Goal: Transaction & Acquisition: Purchase product/service

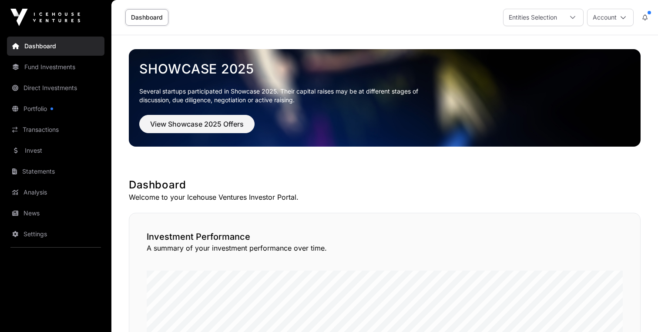
click at [45, 150] on link "Invest" at bounding box center [55, 150] width 97 height 19
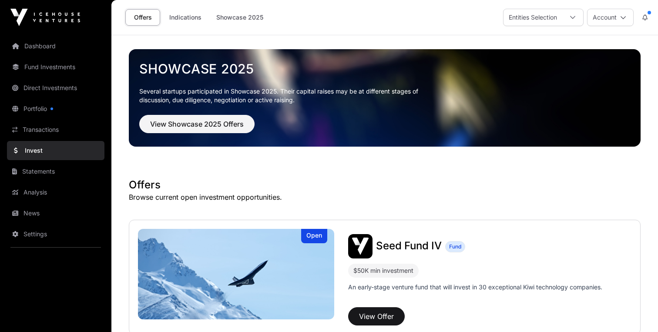
click at [189, 9] on link "Indications" at bounding box center [186, 17] width 44 height 17
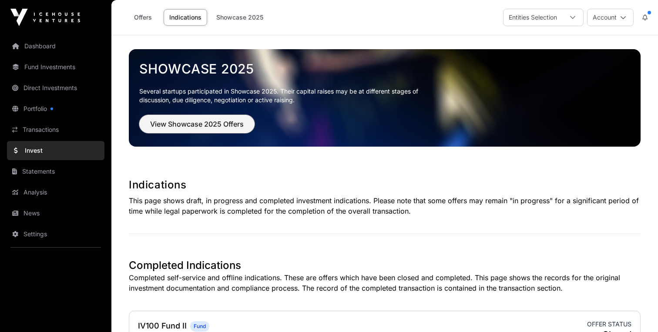
click at [196, 119] on span "View Showcase 2025 Offers" at bounding box center [197, 124] width 94 height 10
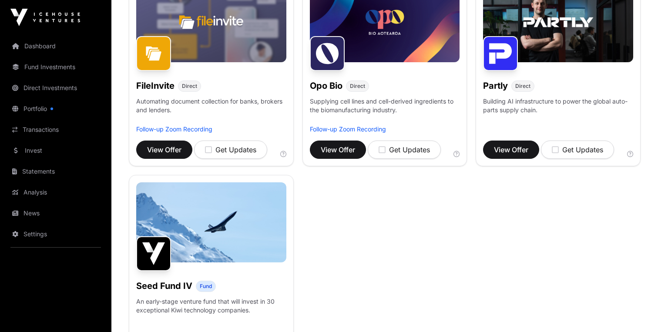
scroll to position [333, 0]
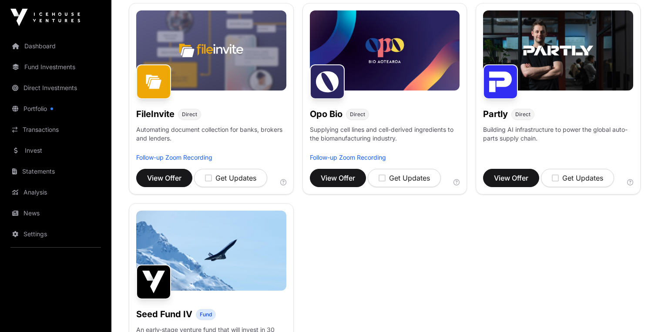
click at [155, 74] on img at bounding box center [153, 81] width 35 height 35
click at [174, 174] on span "View Offer" at bounding box center [164, 178] width 34 height 10
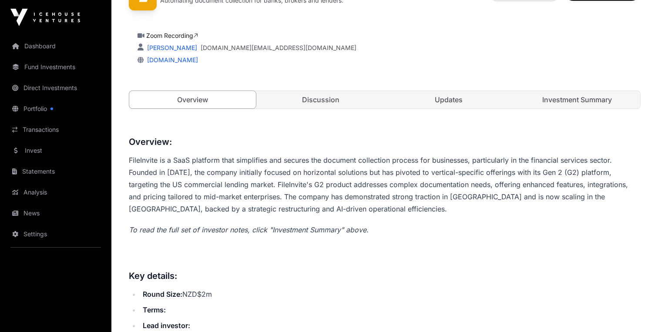
scroll to position [242, 0]
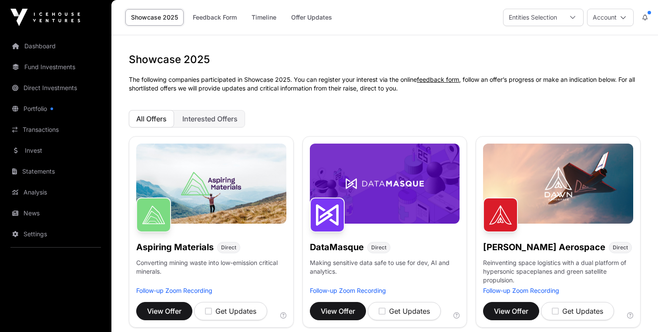
click at [35, 156] on link "Invest" at bounding box center [55, 150] width 97 height 19
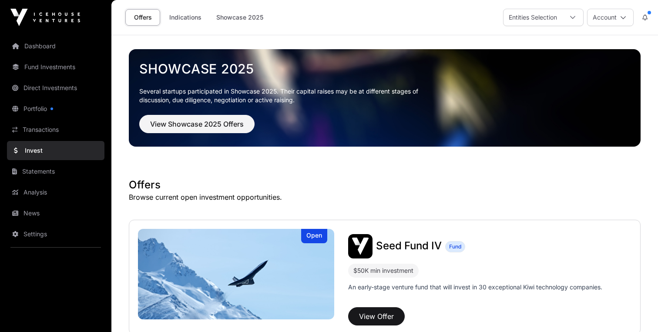
click at [59, 183] on link "Analysis" at bounding box center [55, 192] width 97 height 19
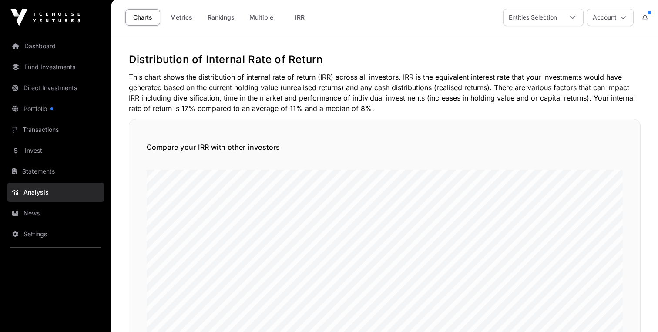
click at [32, 64] on link "Fund Investments" at bounding box center [55, 66] width 97 height 19
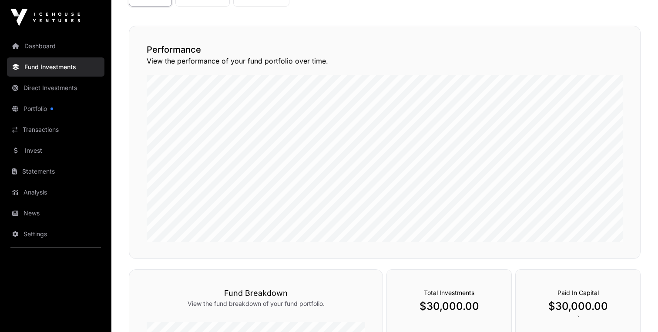
scroll to position [94, 0]
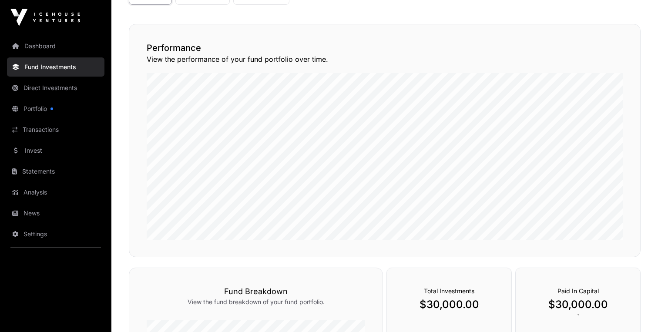
click at [38, 81] on link "Direct Investments" at bounding box center [55, 87] width 97 height 19
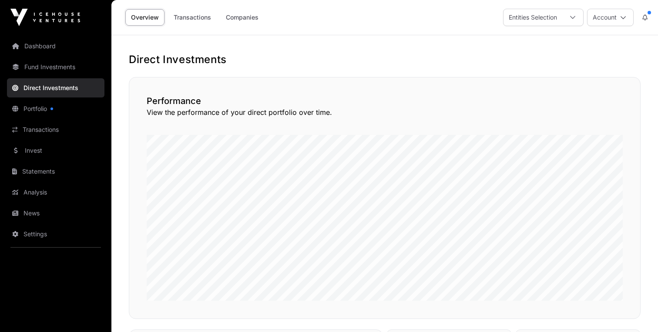
click at [37, 51] on link "Dashboard" at bounding box center [55, 46] width 97 height 19
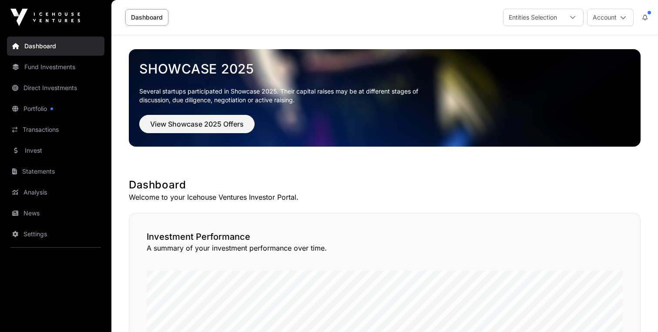
click at [54, 111] on link "Portfolio" at bounding box center [55, 108] width 97 height 19
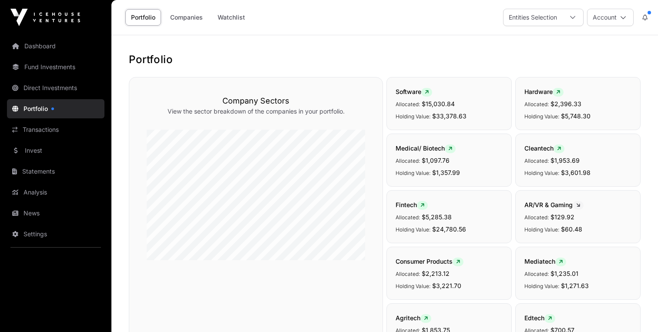
click at [49, 91] on link "Direct Investments" at bounding box center [55, 87] width 97 height 19
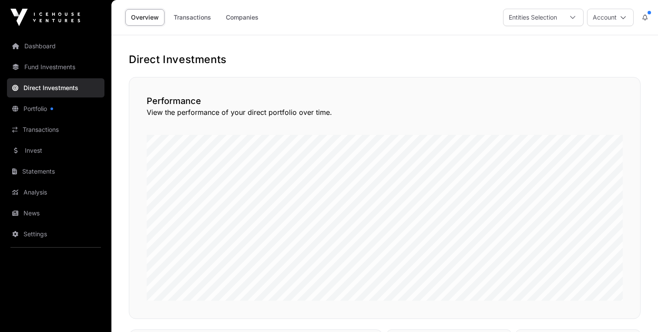
click at [50, 70] on link "Fund Investments" at bounding box center [55, 66] width 97 height 19
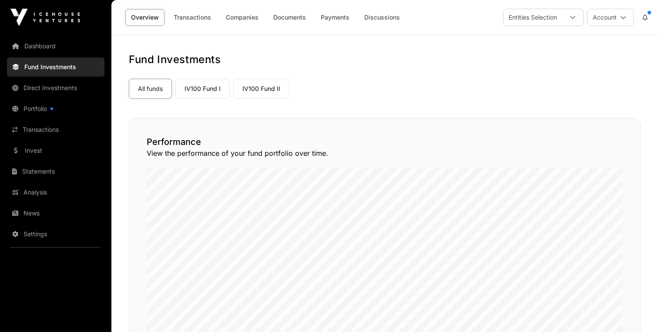
click at [46, 147] on link "Invest" at bounding box center [55, 150] width 97 height 19
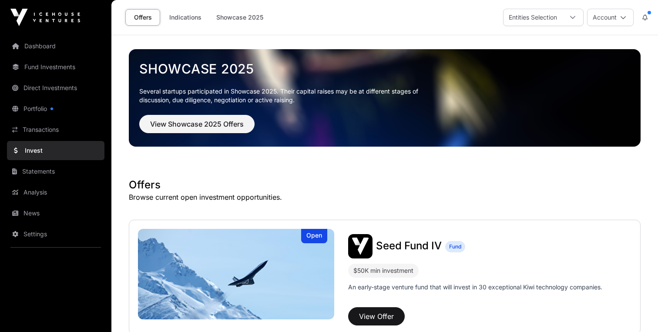
click at [46, 131] on link "Transactions" at bounding box center [55, 129] width 97 height 19
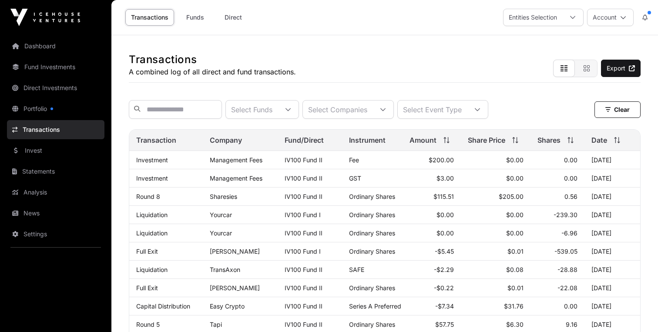
click at [45, 116] on link "Portfolio" at bounding box center [55, 108] width 97 height 19
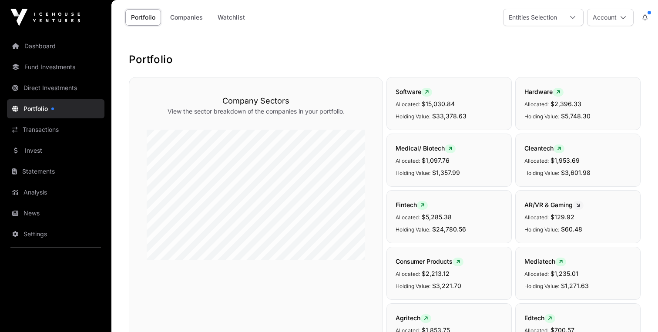
click at [47, 94] on link "Direct Investments" at bounding box center [55, 87] width 97 height 19
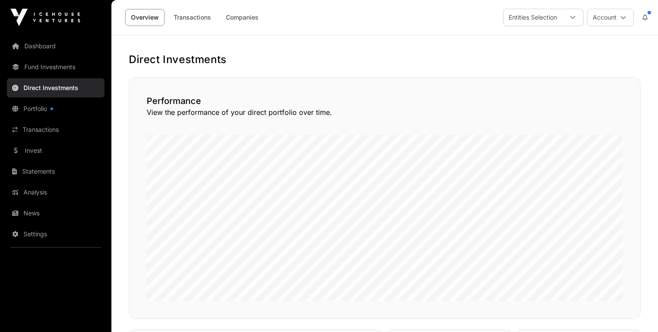
click at [44, 185] on link "Analysis" at bounding box center [55, 192] width 97 height 19
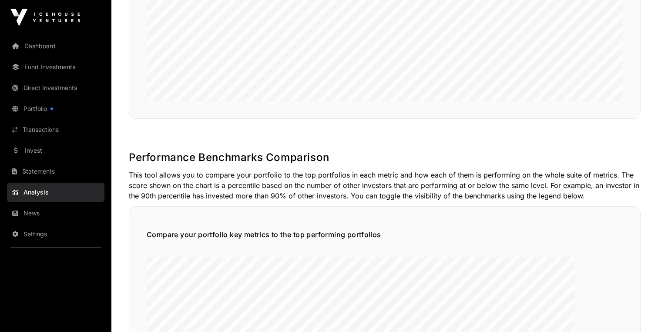
scroll to position [1054, 0]
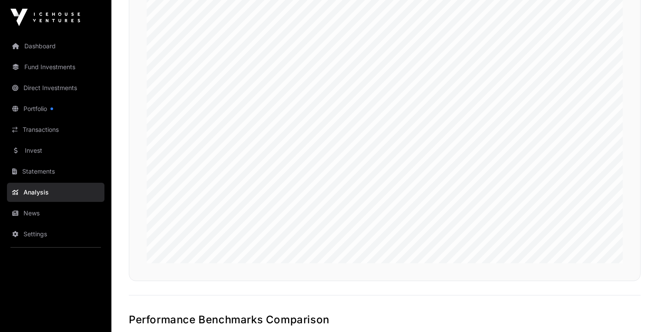
click at [30, 85] on link "Direct Investments" at bounding box center [55, 87] width 97 height 19
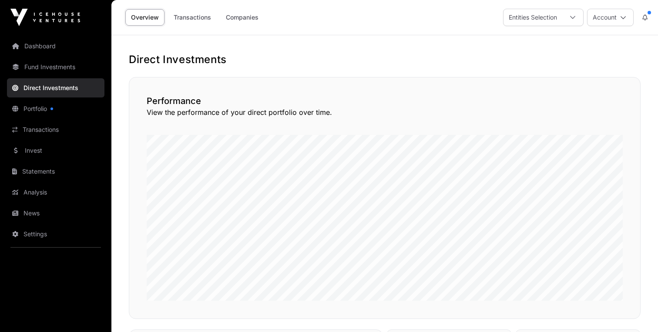
click at [32, 109] on link "Portfolio" at bounding box center [55, 108] width 97 height 19
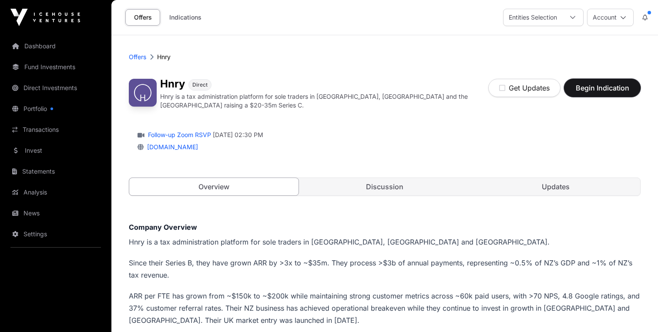
click at [593, 89] on span "Begin Indication" at bounding box center [602, 88] width 55 height 10
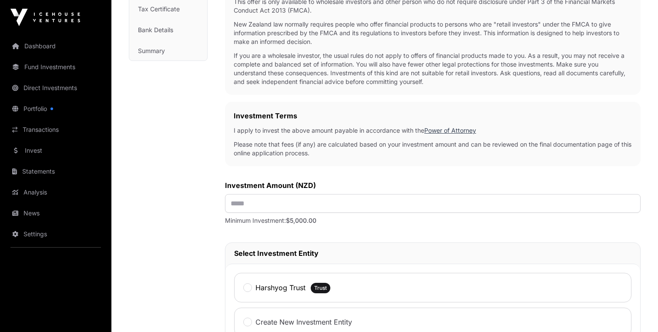
scroll to position [269, 0]
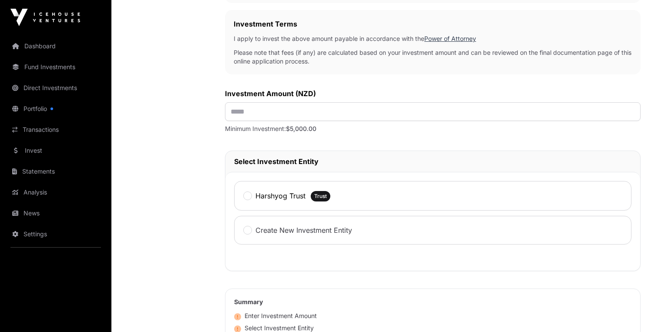
click at [267, 195] on label "Harshyog Trust" at bounding box center [280, 196] width 50 height 10
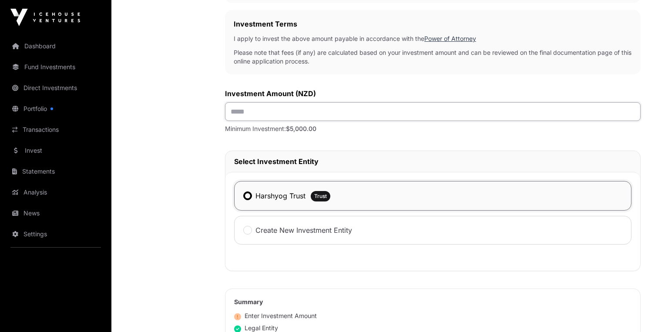
click at [278, 120] on input "text" at bounding box center [432, 111] width 415 height 19
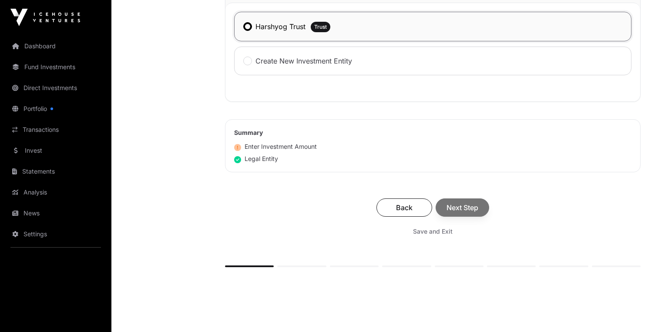
scroll to position [0, 0]
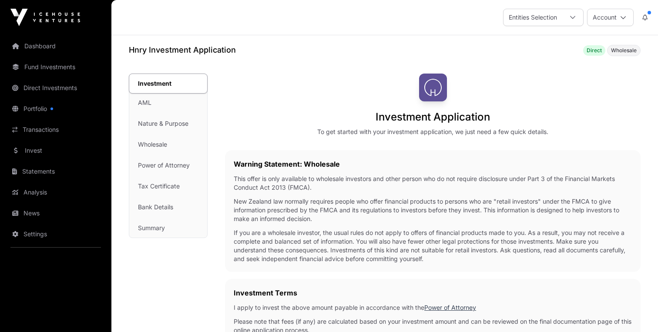
click at [147, 104] on div "Investment AML Nature & Purpose Wholesale Power of Attorney Tax Certificate Ban…" at bounding box center [168, 156] width 78 height 164
click at [145, 104] on div "Investment AML Nature & Purpose Wholesale Power of Attorney Tax Certificate Ban…" at bounding box center [168, 156] width 78 height 164
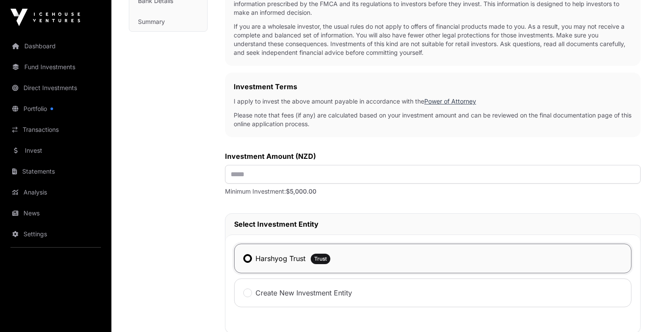
scroll to position [230, 0]
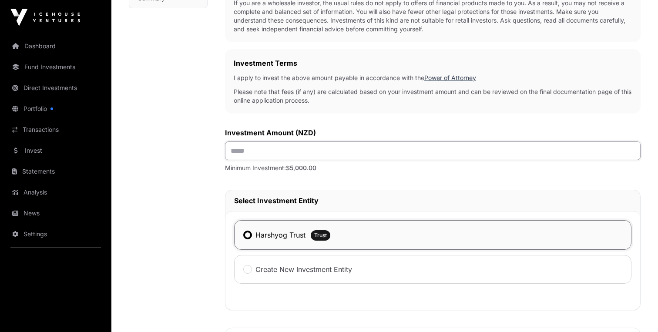
click at [244, 154] on input "text" at bounding box center [432, 150] width 415 height 19
type input "******"
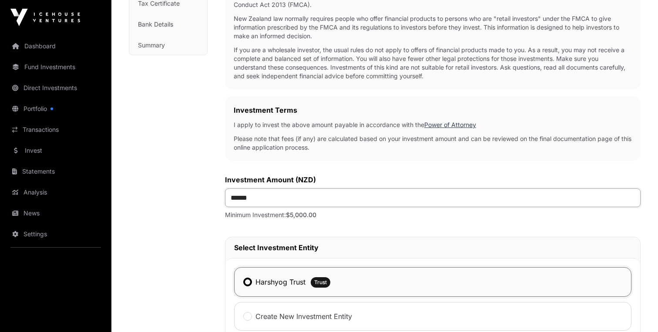
scroll to position [184, 0]
click at [257, 279] on label "Harshyog Trust" at bounding box center [280, 281] width 50 height 10
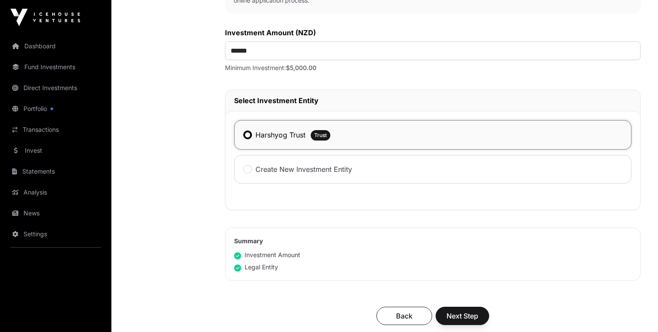
scroll to position [336, 0]
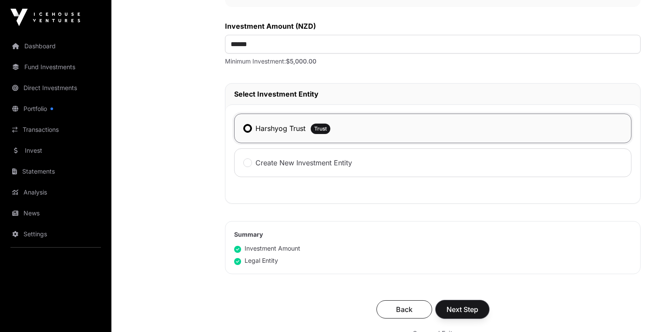
click at [468, 306] on span "Next Step" at bounding box center [462, 309] width 32 height 10
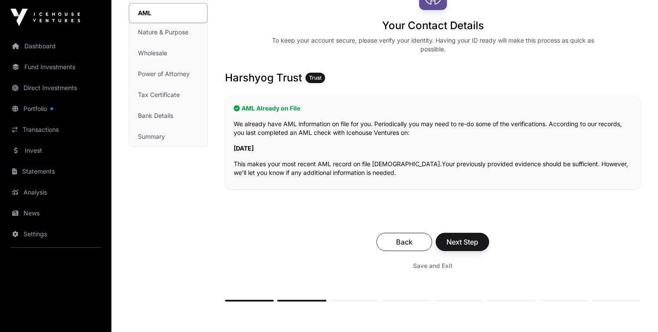
scroll to position [92, 0]
click at [464, 238] on span "Next Step" at bounding box center [462, 241] width 32 height 10
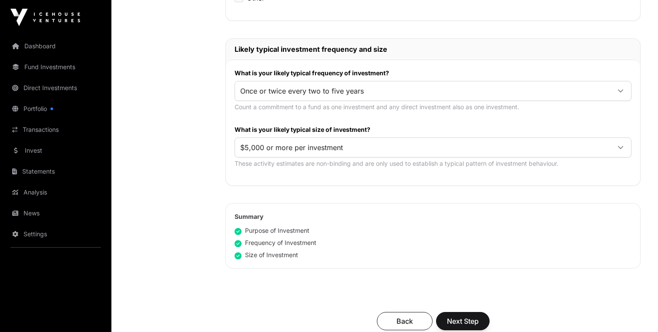
scroll to position [476, 0]
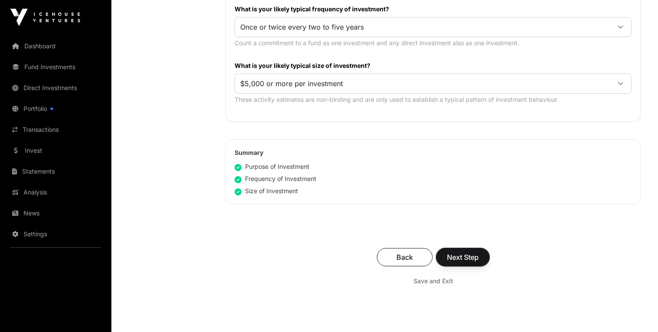
click at [462, 251] on button "Next Step" at bounding box center [463, 257] width 54 height 18
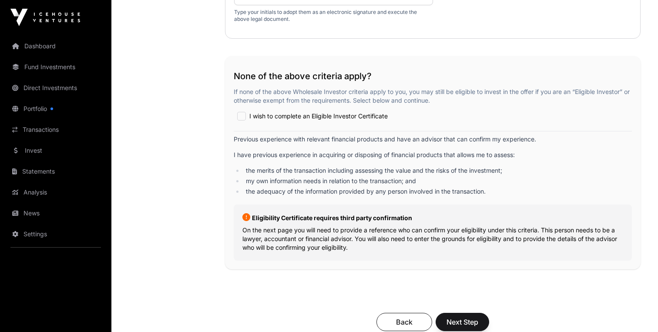
scroll to position [1621, 0]
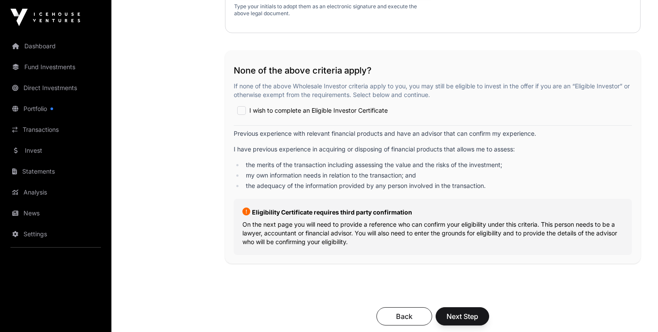
click at [288, 115] on span "I wish to complete an Eligible Investor Certificate" at bounding box center [318, 110] width 138 height 9
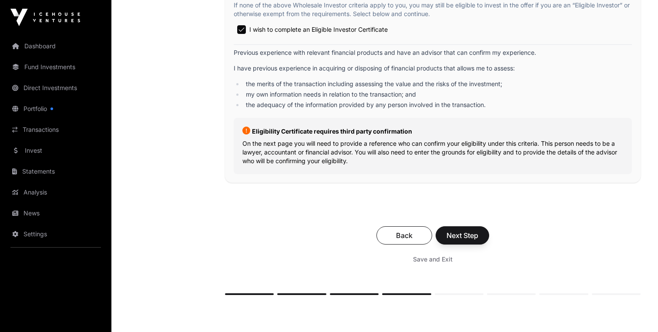
scroll to position [1704, 0]
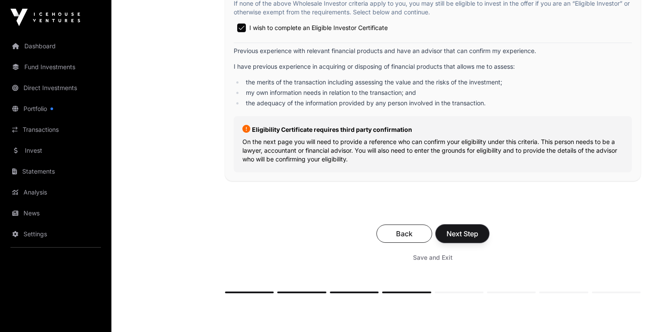
click at [469, 239] on span "Next Step" at bounding box center [462, 233] width 32 height 10
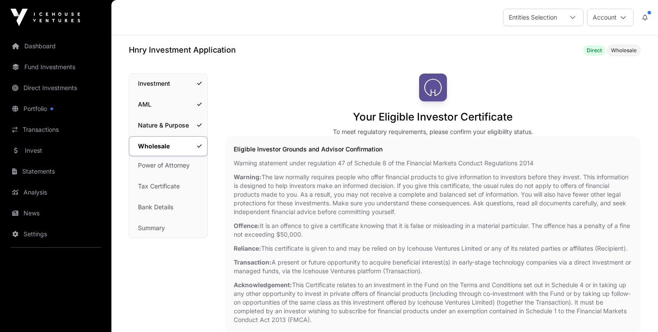
click at [33, 48] on link "Dashboard" at bounding box center [55, 46] width 97 height 19
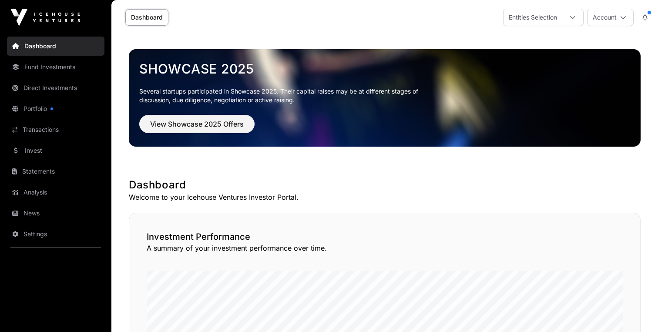
click at [37, 116] on link "Portfolio" at bounding box center [55, 108] width 97 height 19
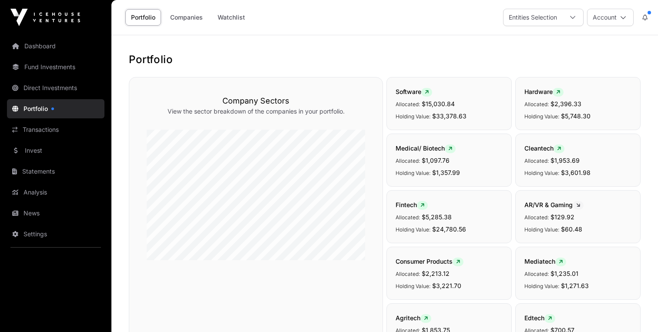
click at [176, 23] on link "Companies" at bounding box center [186, 17] width 44 height 17
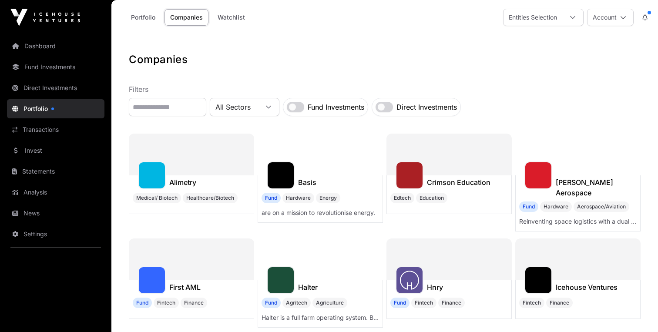
scroll to position [42, 0]
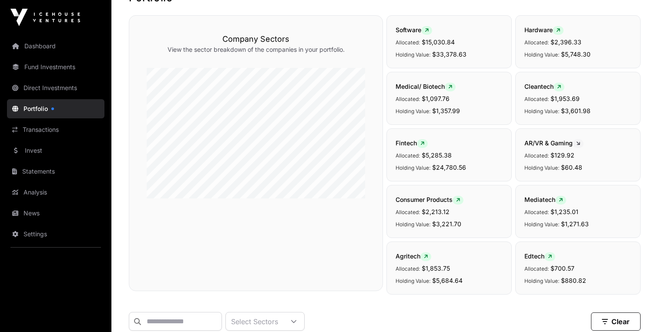
scroll to position [241, 0]
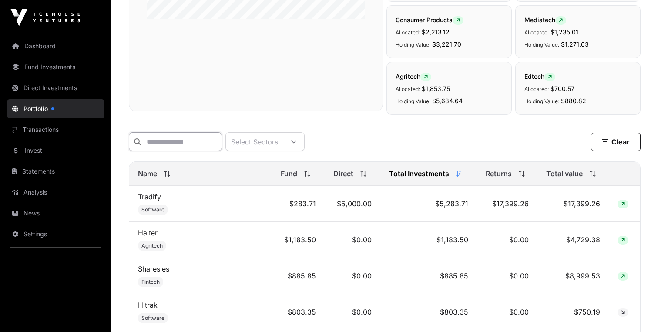
click at [188, 151] on input "text" at bounding box center [175, 141] width 93 height 19
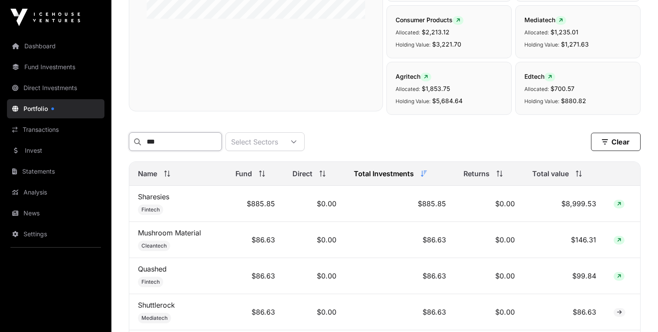
scroll to position [241, 0]
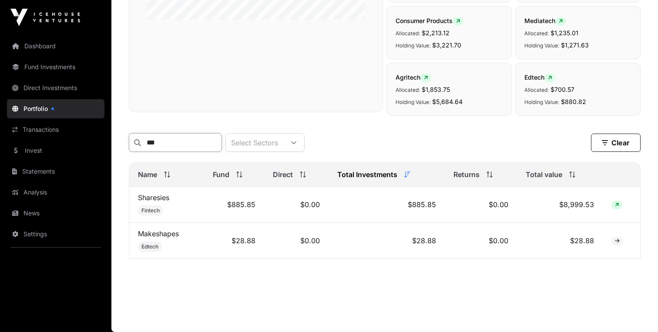
drag, startPoint x: 170, startPoint y: 146, endPoint x: 94, endPoint y: 130, distance: 77.4
click at [94, 130] on div "Dashboard Fund Investments Direct Investments Portfolio Transactions Invest Sta…" at bounding box center [329, 45] width 658 height 573
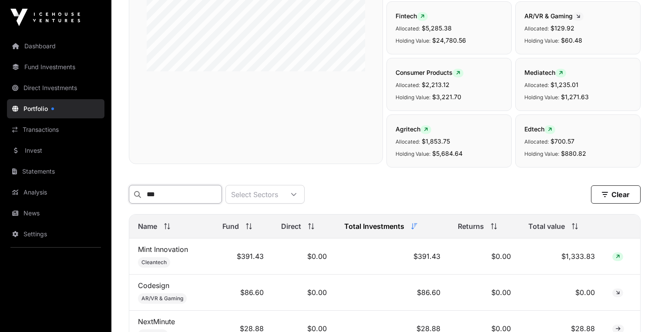
scroll to position [241, 0]
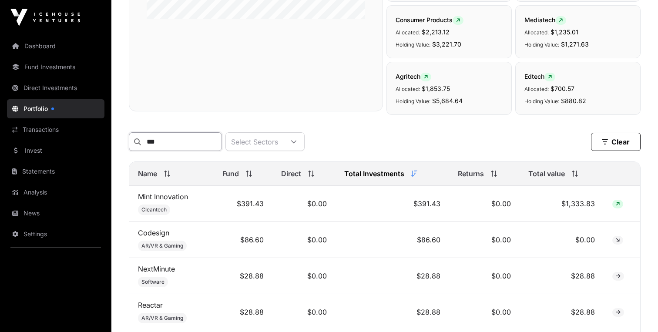
type input "***"
click at [410, 211] on td "$391.43" at bounding box center [391, 204] width 113 height 36
click at [238, 200] on td "$391.43" at bounding box center [243, 204] width 59 height 36
click at [269, 203] on td "$391.43" at bounding box center [243, 204] width 59 height 36
click at [156, 198] on link "Mint Innovation" at bounding box center [163, 196] width 50 height 9
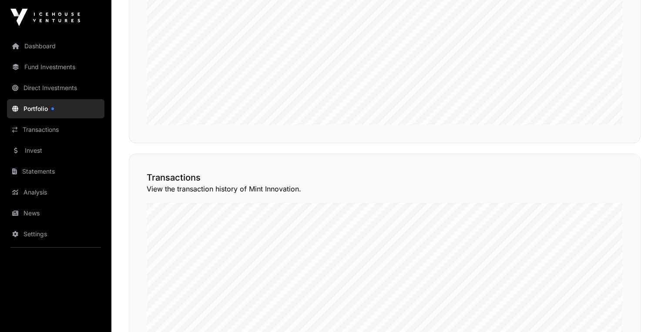
scroll to position [529, 0]
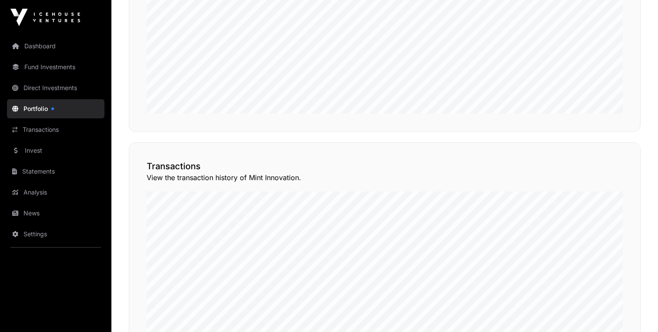
click at [592, 134] on button "View Transactions" at bounding box center [601, 127] width 72 height 15
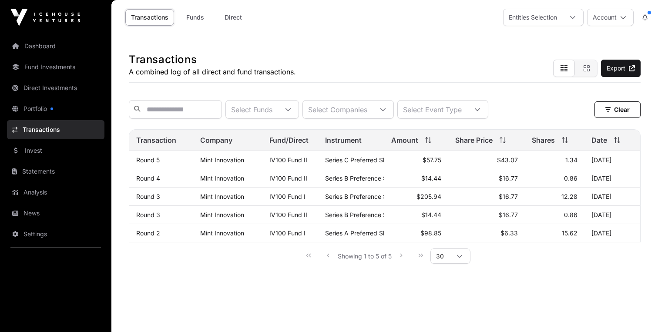
scroll to position [18, 0]
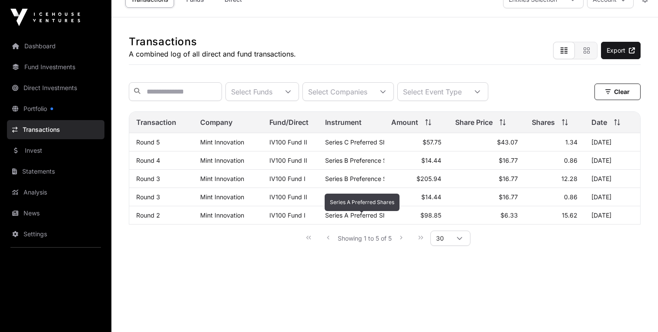
click at [342, 216] on span "Series A Preferred Shares" at bounding box center [362, 214] width 74 height 7
